Goal: Navigation & Orientation: Find specific page/section

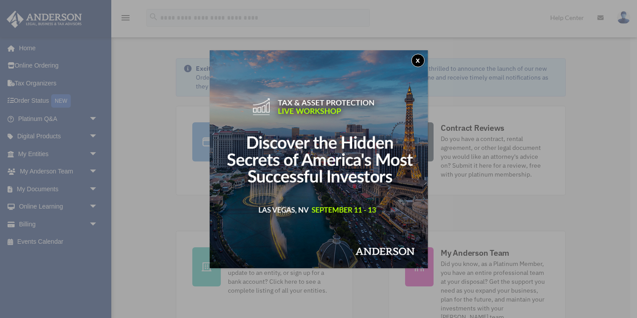
click at [415, 57] on button "x" at bounding box center [417, 60] width 13 height 13
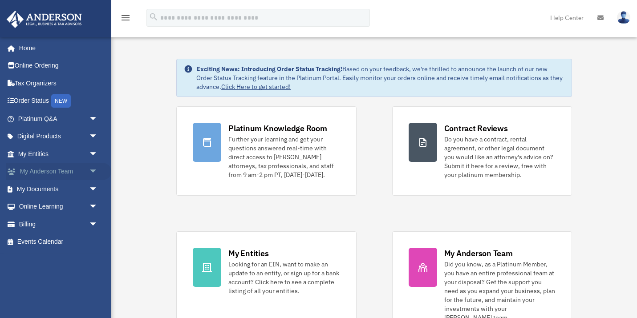
click at [80, 170] on link "My Anderson Team arrow_drop_down" at bounding box center [58, 172] width 105 height 18
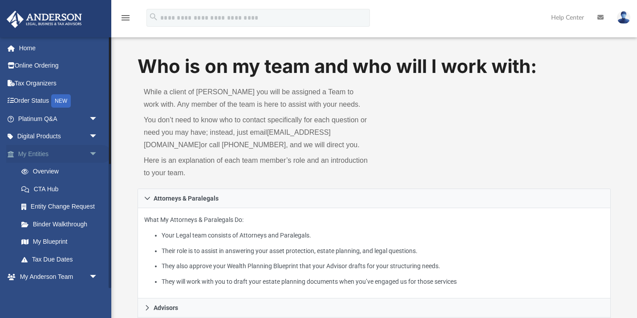
click at [89, 151] on span "arrow_drop_down" at bounding box center [98, 154] width 18 height 18
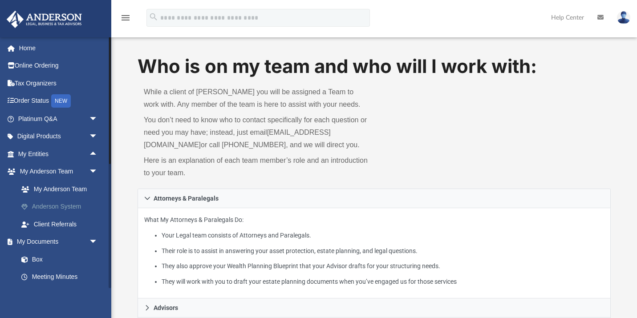
click at [70, 205] on link "Anderson System" at bounding box center [61, 207] width 99 height 18
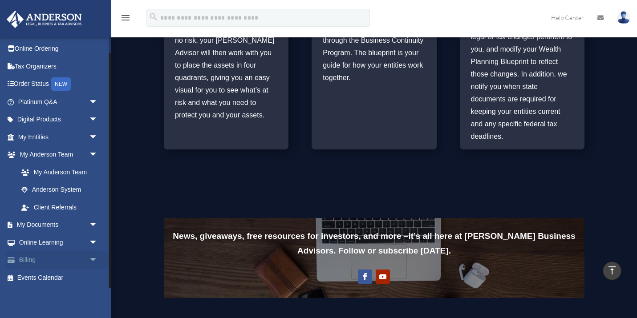
scroll to position [554, 0]
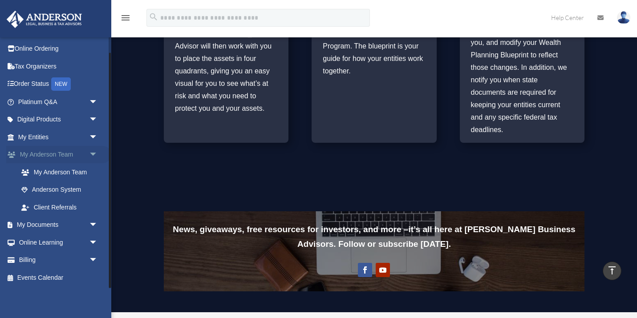
click at [91, 152] on span "arrow_drop_down" at bounding box center [98, 155] width 18 height 18
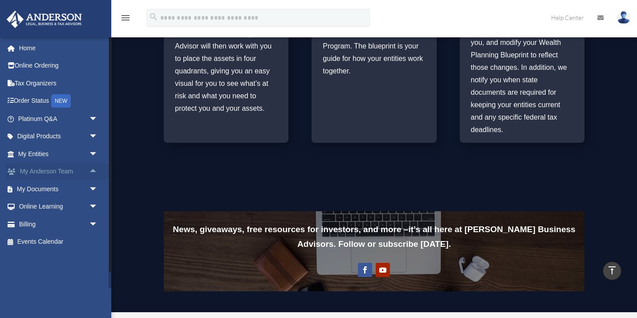
scroll to position [0, 0]
click at [89, 155] on span "arrow_drop_down" at bounding box center [98, 154] width 18 height 18
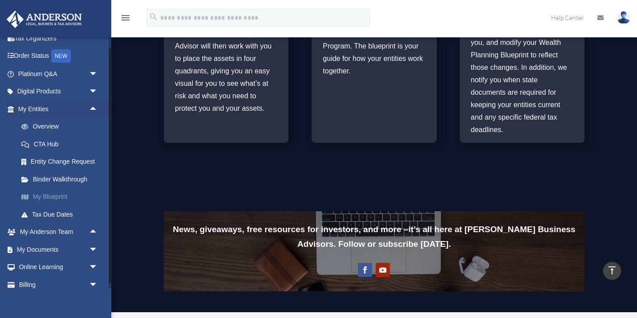
scroll to position [50, 0]
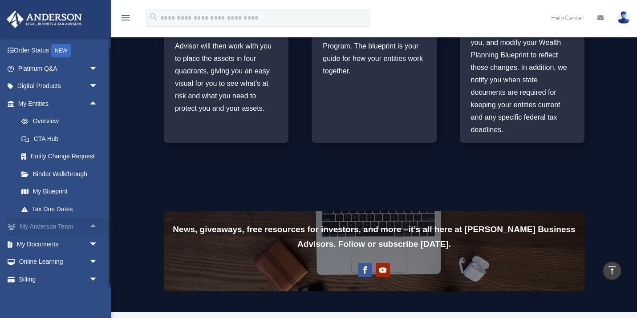
click at [80, 231] on link "My Anderson Team arrow_drop_up" at bounding box center [58, 227] width 105 height 18
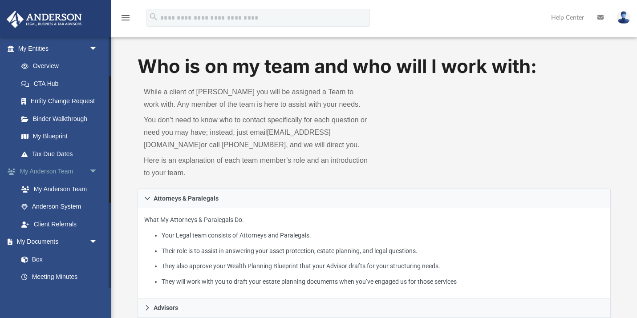
scroll to position [114, 0]
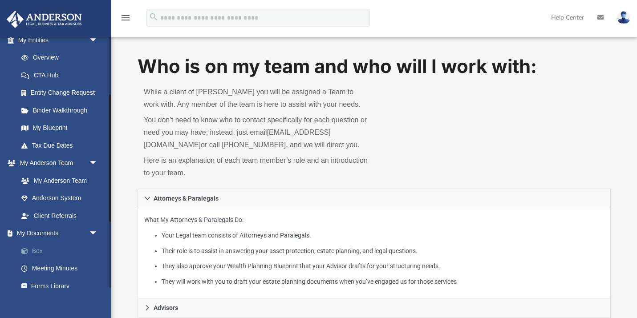
click at [74, 251] on link "Box" at bounding box center [61, 251] width 99 height 18
